Goal: Task Accomplishment & Management: Manage account settings

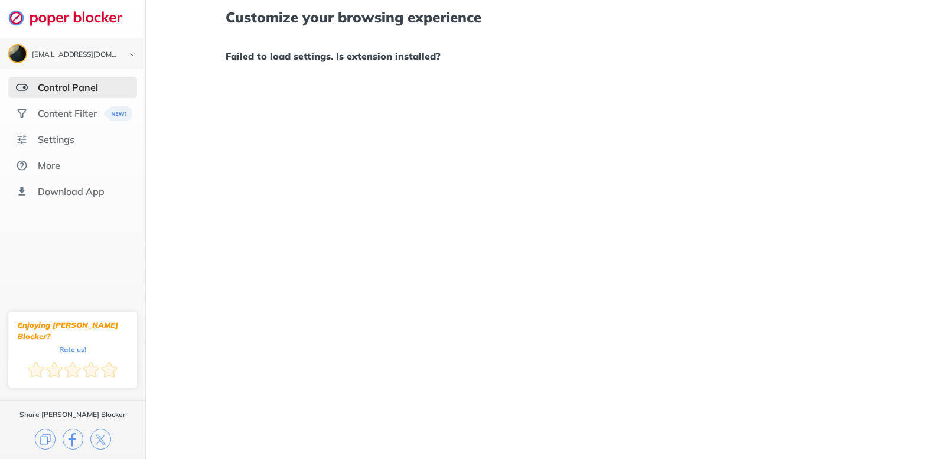
click at [77, 126] on ul "Control Panel Content Filter Settings More Download App" at bounding box center [72, 139] width 145 height 125
click at [76, 122] on div "Content Filter" at bounding box center [72, 113] width 129 height 21
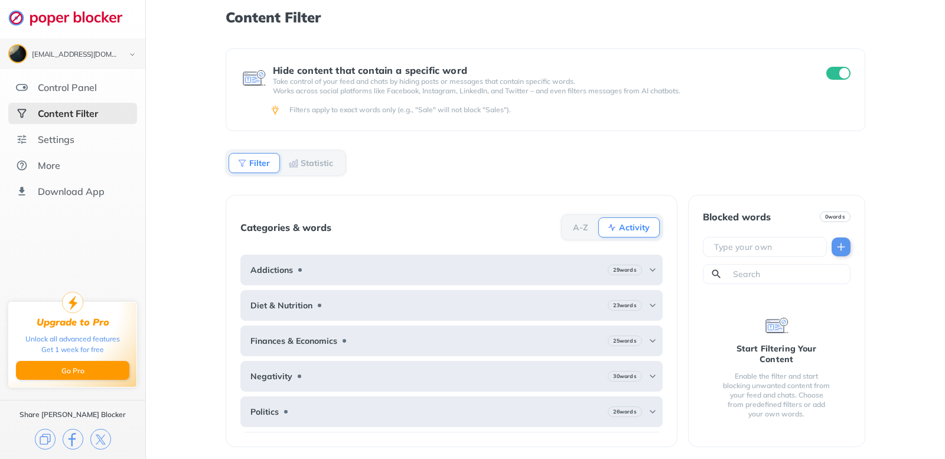
click at [257, 166] on b "Filter" at bounding box center [259, 162] width 21 height 7
click at [52, 138] on div "Settings" at bounding box center [56, 139] width 37 height 12
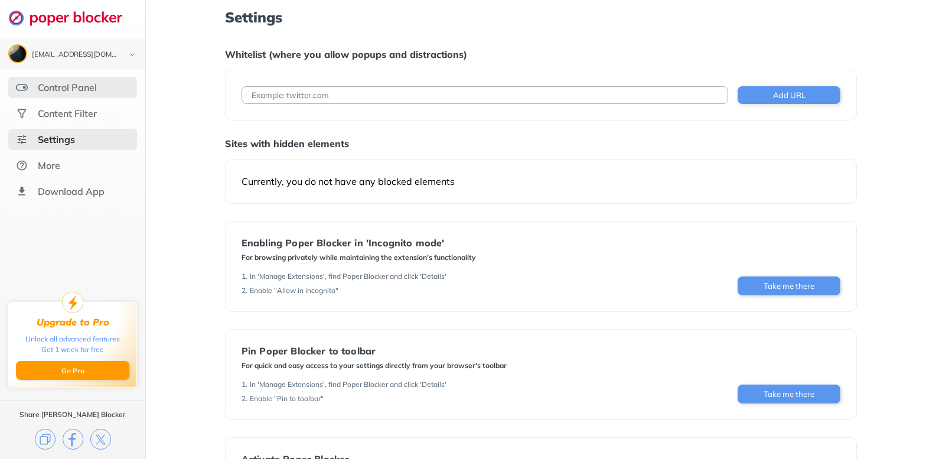
click at [48, 92] on div "Control Panel" at bounding box center [67, 87] width 59 height 12
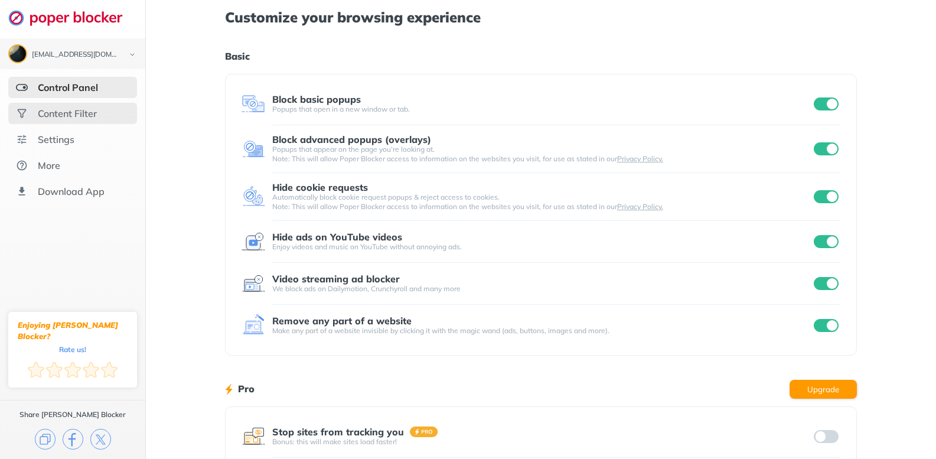
click at [68, 119] on div "Content Filter" at bounding box center [72, 113] width 129 height 21
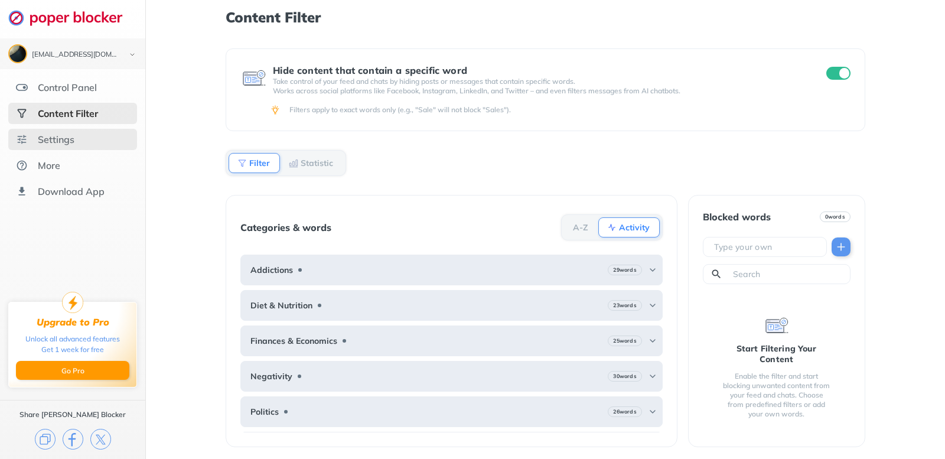
click at [55, 133] on div "Settings" at bounding box center [72, 139] width 129 height 21
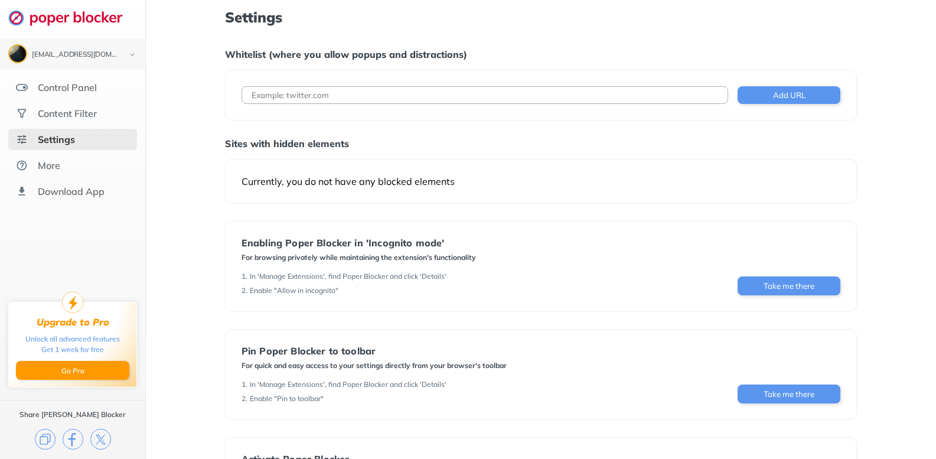
click at [316, 96] on input at bounding box center [484, 95] width 486 height 18
paste input "[URL][DOMAIN_NAME].."
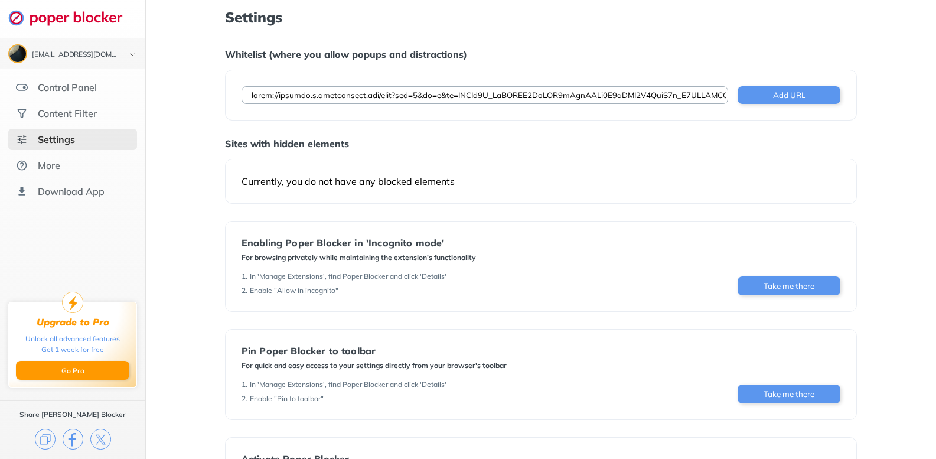
scroll to position [0, 7148]
type input "[URL][DOMAIN_NAME].."
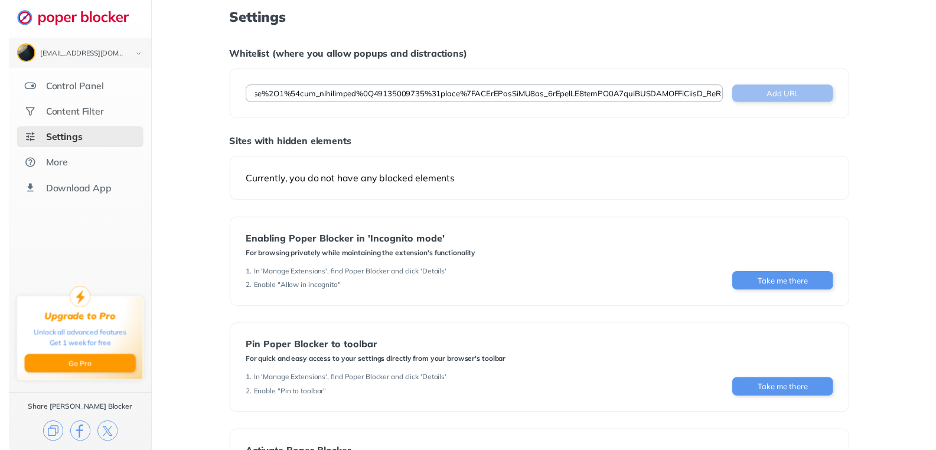
scroll to position [0, 0]
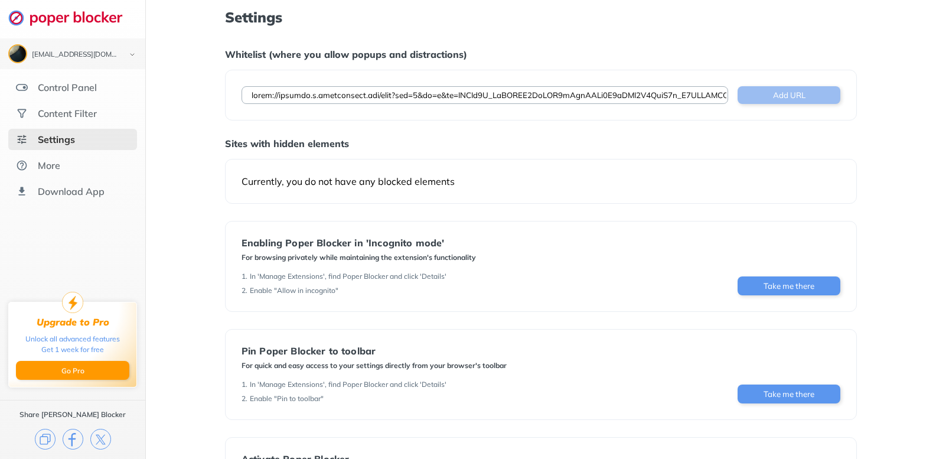
click at [815, 90] on button "Add URL" at bounding box center [788, 95] width 103 height 18
